Goal: Task Accomplishment & Management: Use online tool/utility

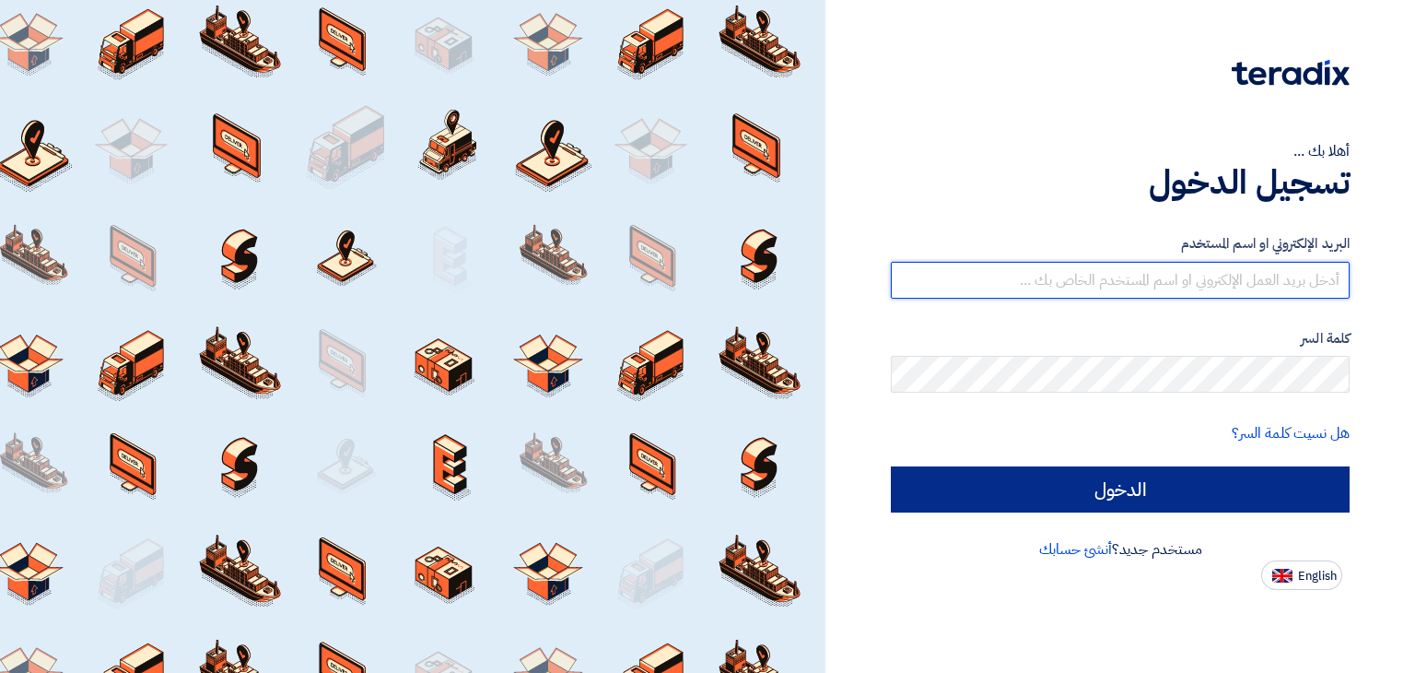
type input "[EMAIL_ADDRESS][DOMAIN_NAME]"
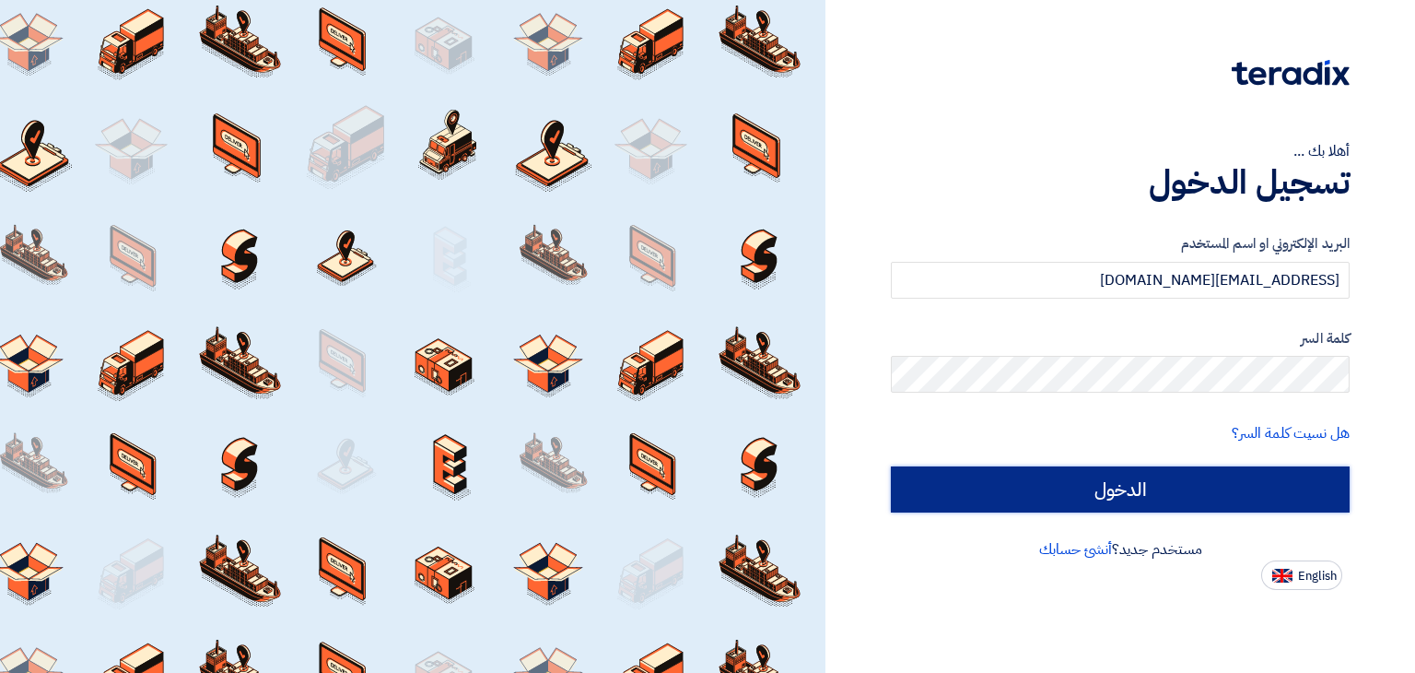
click at [1065, 499] on input "الدخول" at bounding box center [1120, 489] width 459 height 46
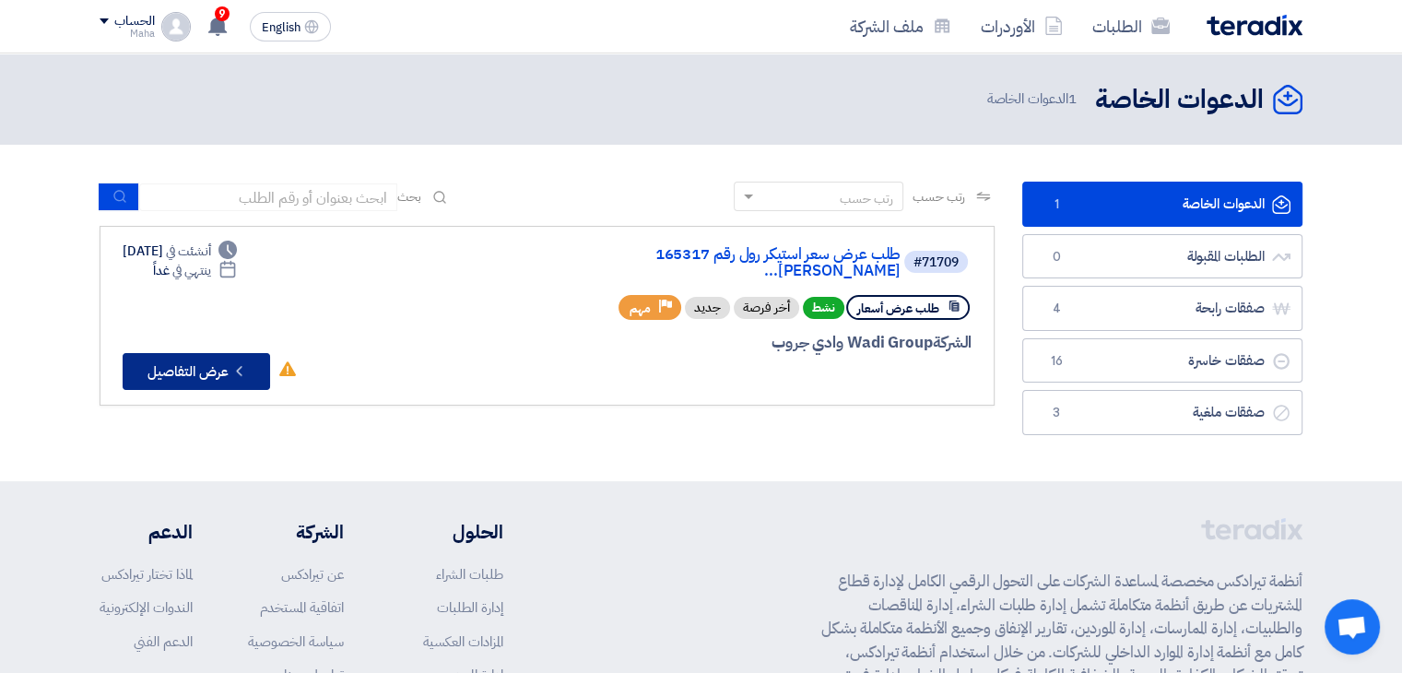
click at [174, 353] on button "Check details عرض التفاصيل" at bounding box center [196, 371] width 147 height 37
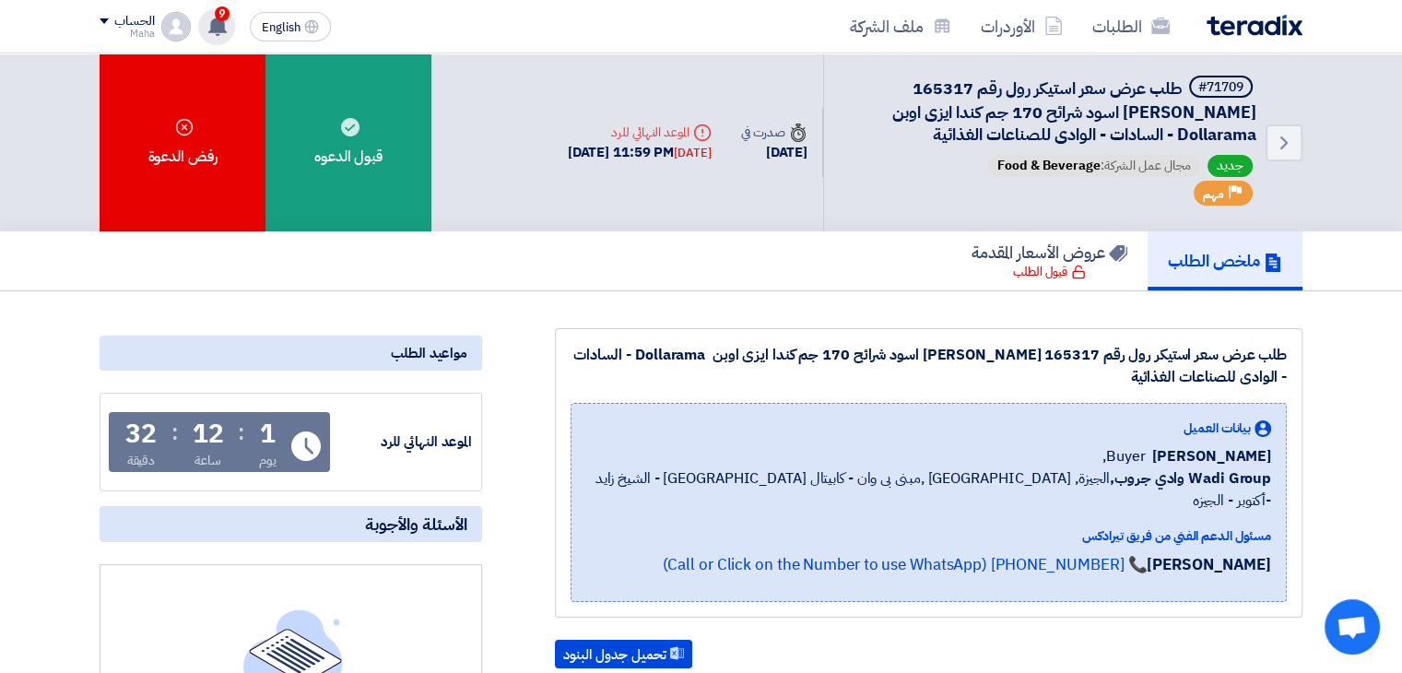
click at [207, 19] on icon at bounding box center [217, 26] width 20 height 20
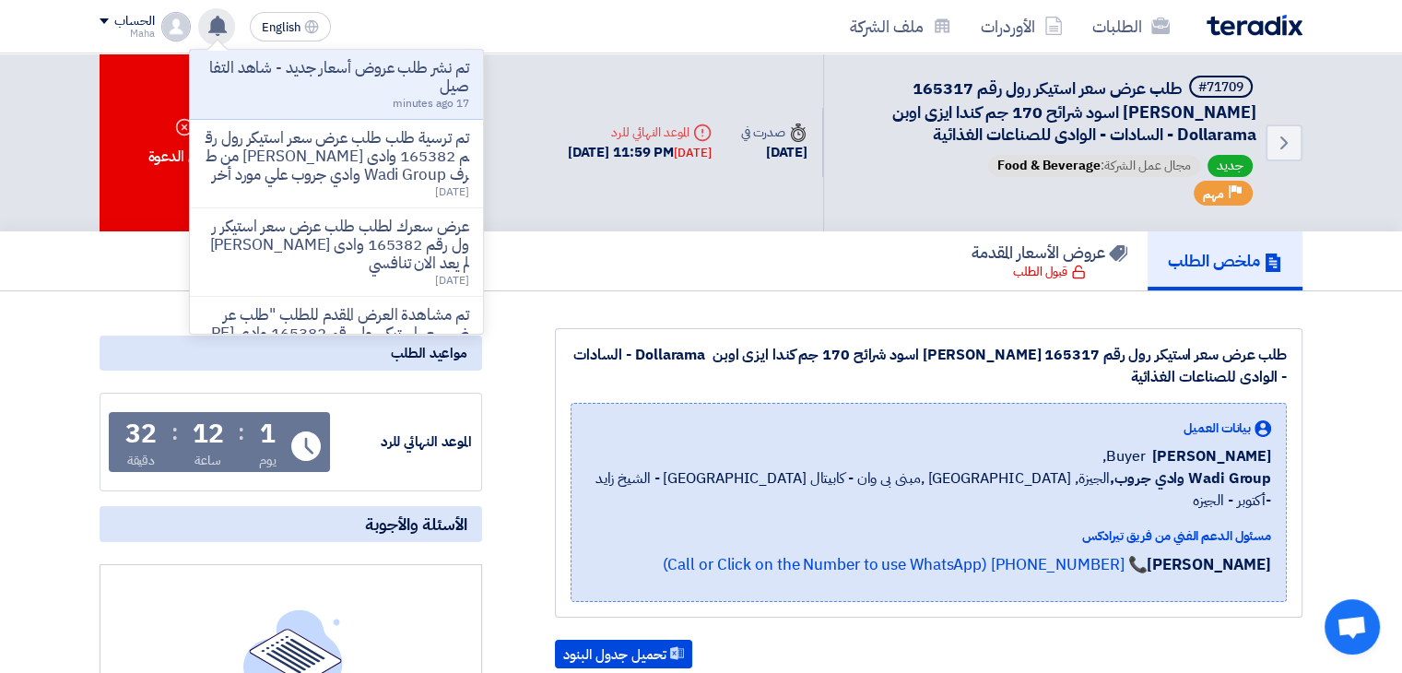
click at [207, 19] on icon at bounding box center [217, 26] width 20 height 20
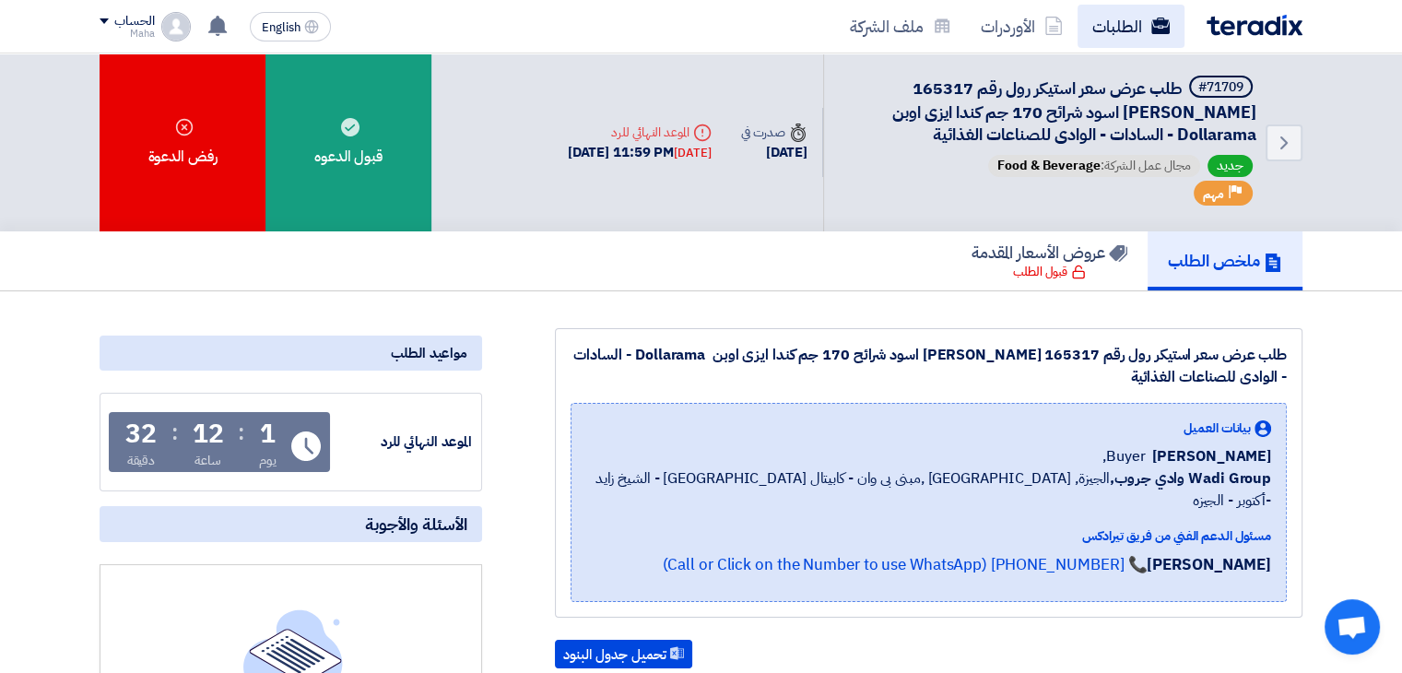
click at [1126, 38] on link "الطلبات" at bounding box center [1130, 26] width 107 height 43
